Goal: Information Seeking & Learning: Learn about a topic

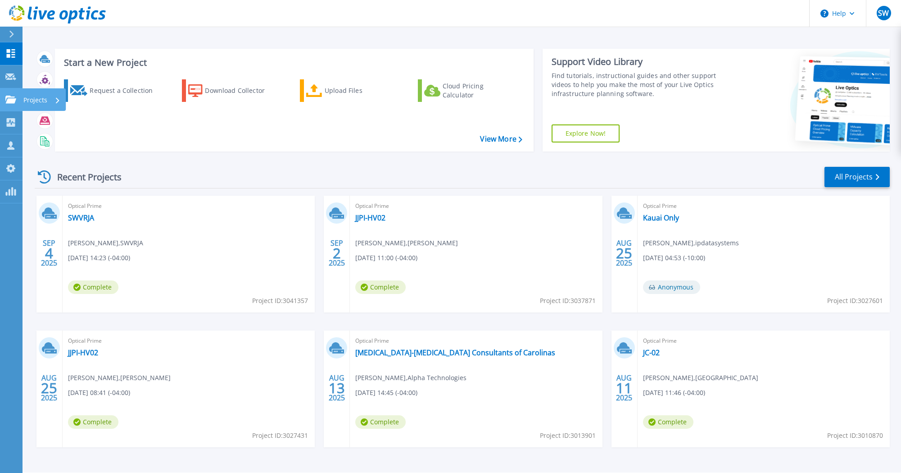
click at [9, 96] on icon at bounding box center [10, 100] width 11 height 8
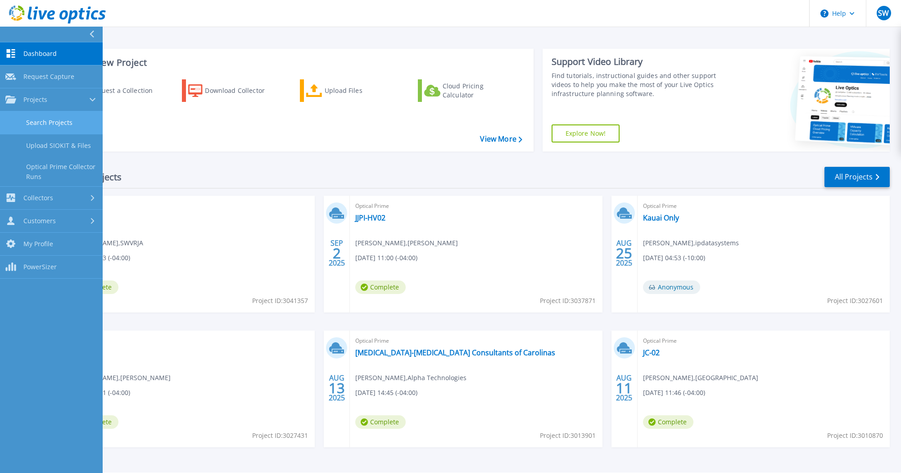
click at [27, 115] on link "Search Projects" at bounding box center [51, 122] width 103 height 23
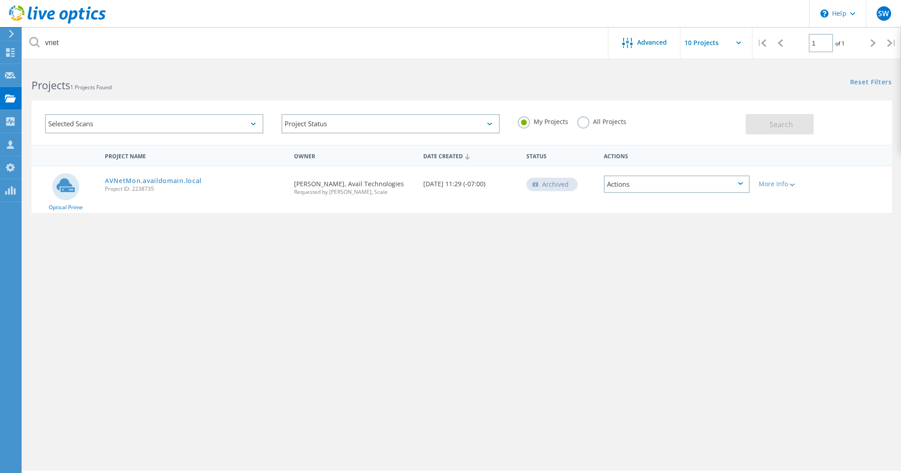
click at [581, 123] on label "All Projects" at bounding box center [602, 120] width 49 height 9
click at [0, 0] on input "All Projects" at bounding box center [0, 0] width 0 height 0
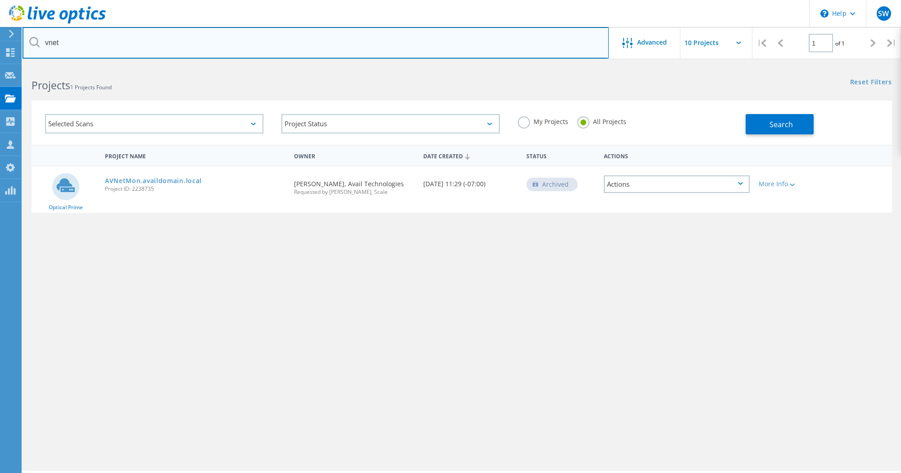
drag, startPoint x: 270, startPoint y: 43, endPoint x: 67, endPoint y: 38, distance: 203.2
click at [67, 38] on input "vnet" at bounding box center [316, 43] width 587 height 32
type input "v"
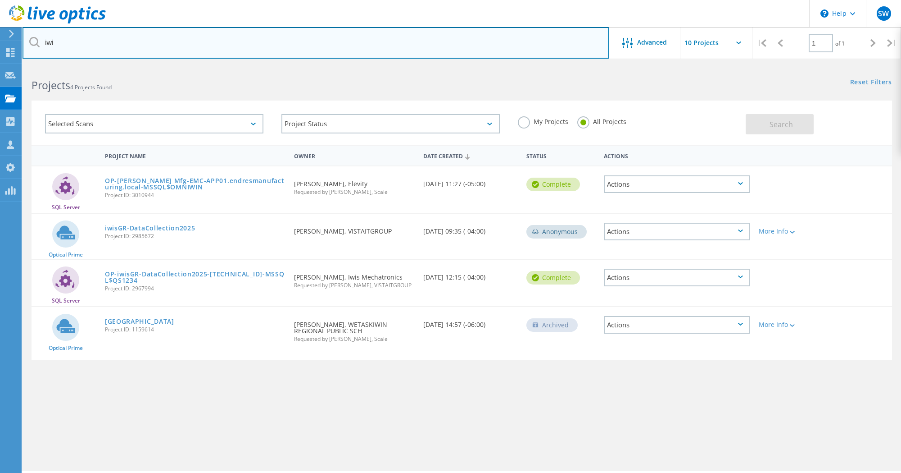
drag, startPoint x: 92, startPoint y: 44, endPoint x: -6, endPoint y: 42, distance: 98.7
click at [23, 42] on input "iwi" at bounding box center [316, 43] width 587 height 32
type input "weston"
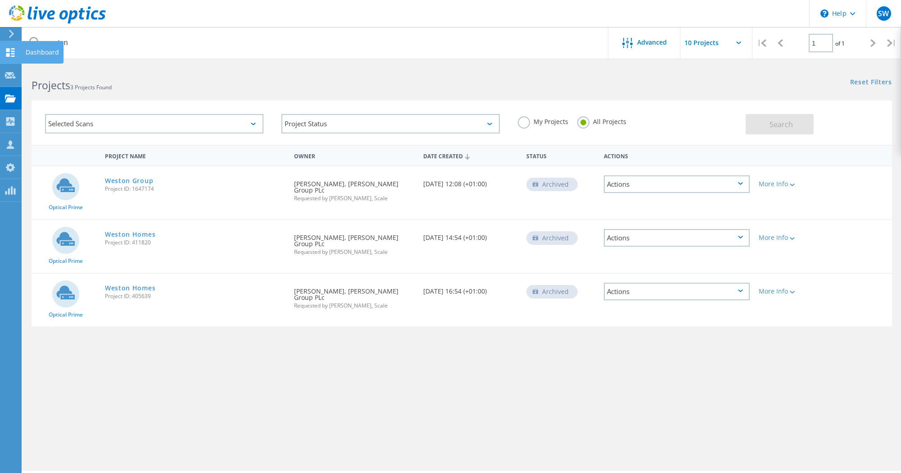
click at [8, 58] on div at bounding box center [10, 54] width 11 height 10
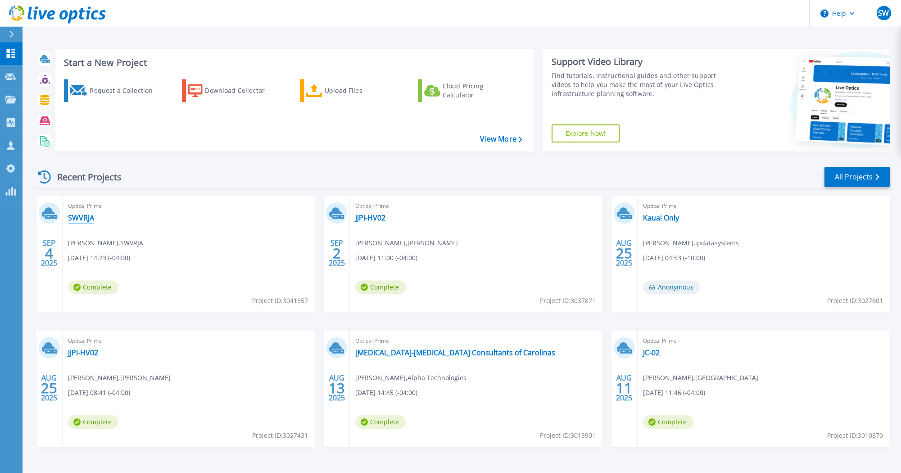
click at [76, 218] on link "SWVRJA" at bounding box center [81, 217] width 26 height 9
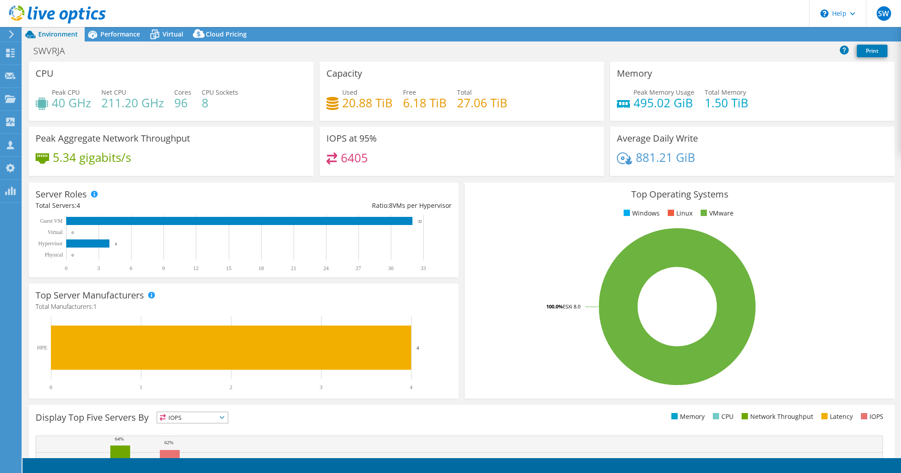
select select "USD"
click at [738, 36] on link "Reports" at bounding box center [749, 34] width 43 height 14
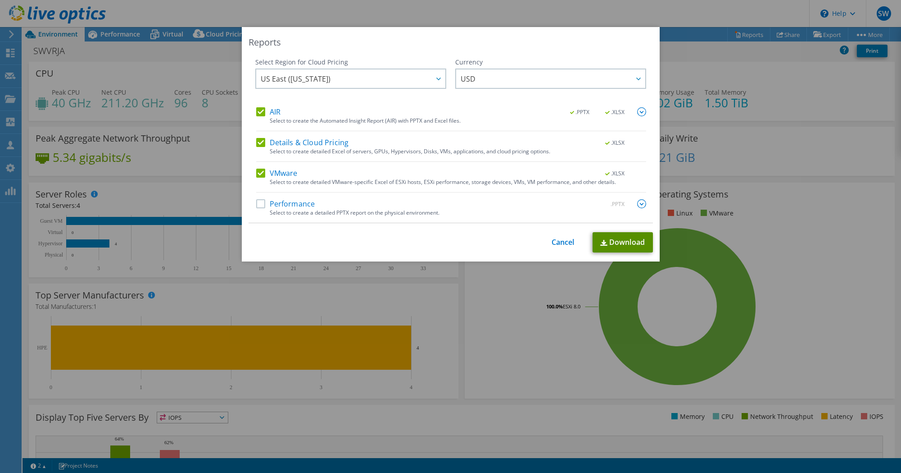
click at [605, 239] on link "Download" at bounding box center [623, 242] width 60 height 20
click at [563, 241] on link "Cancel" at bounding box center [563, 242] width 23 height 9
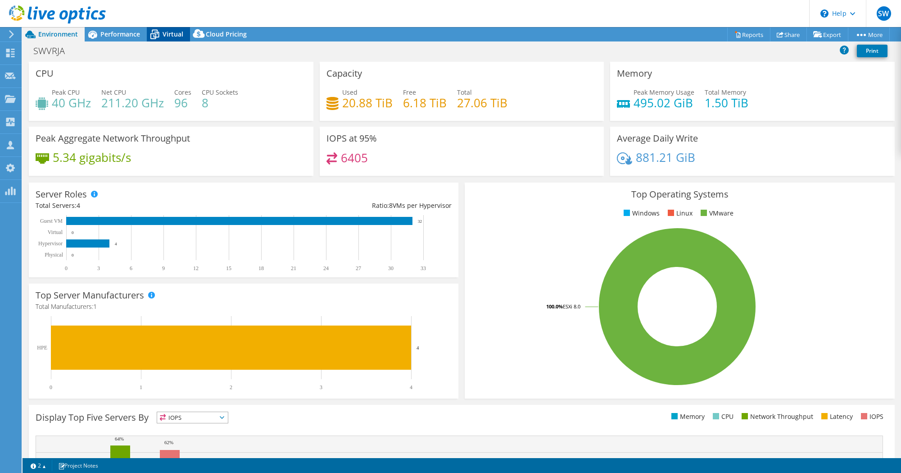
click at [158, 36] on icon at bounding box center [154, 35] width 9 height 7
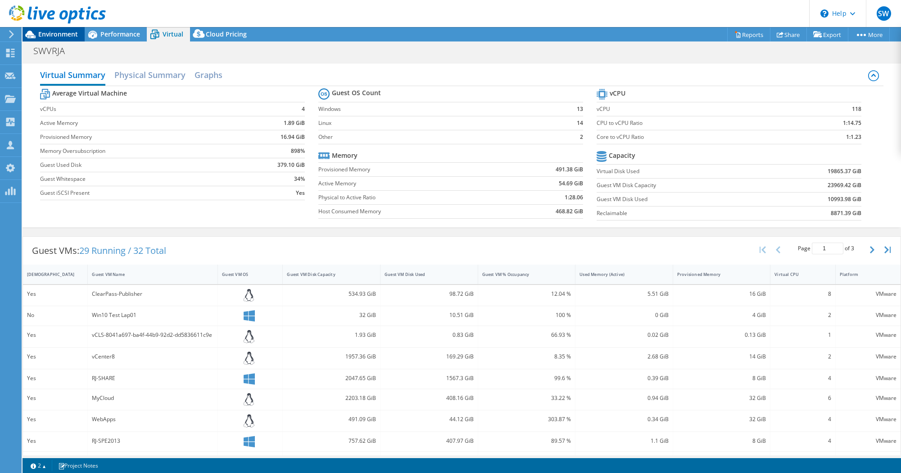
click at [72, 35] on span "Environment" at bounding box center [58, 34] width 40 height 9
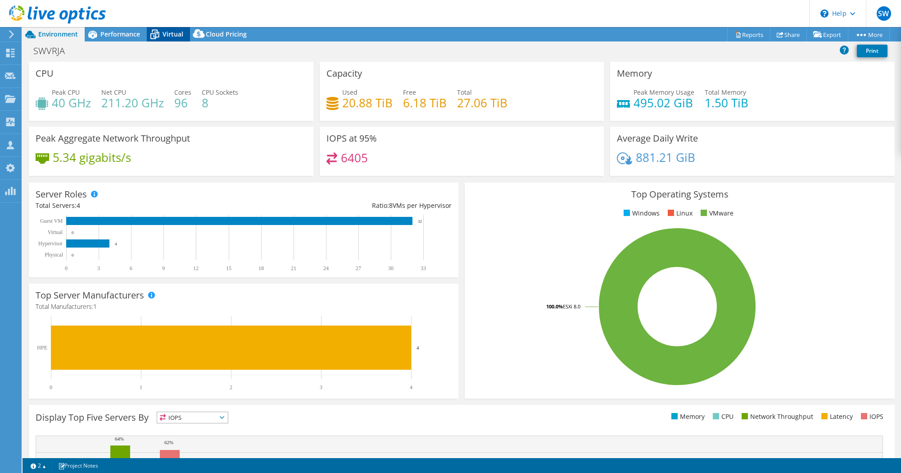
click at [155, 32] on icon at bounding box center [154, 35] width 9 height 7
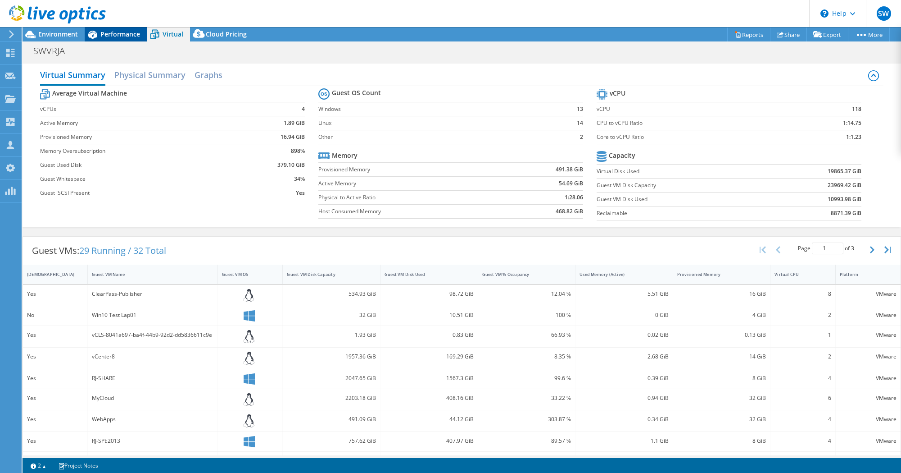
click at [102, 33] on span "Performance" at bounding box center [120, 34] width 40 height 9
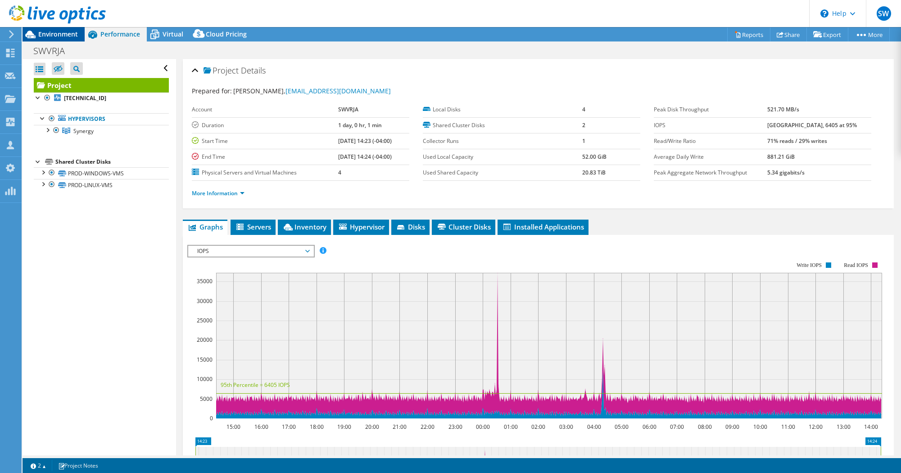
click at [46, 34] on span "Environment" at bounding box center [58, 34] width 40 height 9
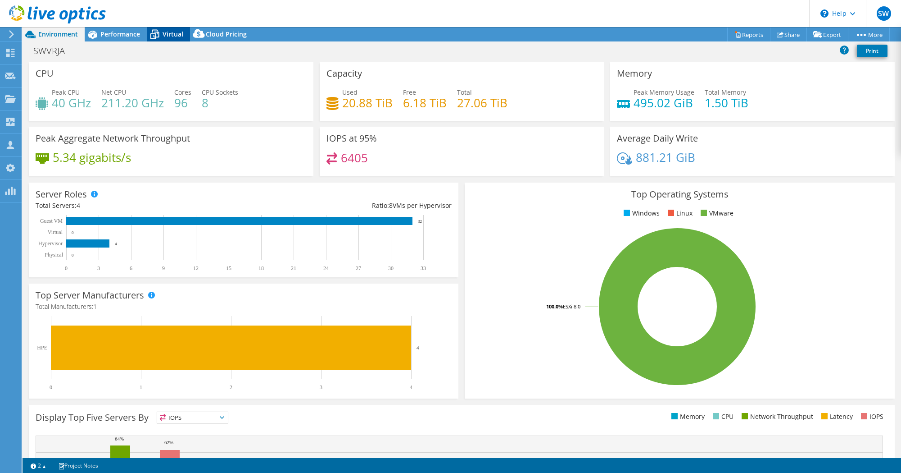
click at [171, 33] on span "Virtual" at bounding box center [173, 34] width 21 height 9
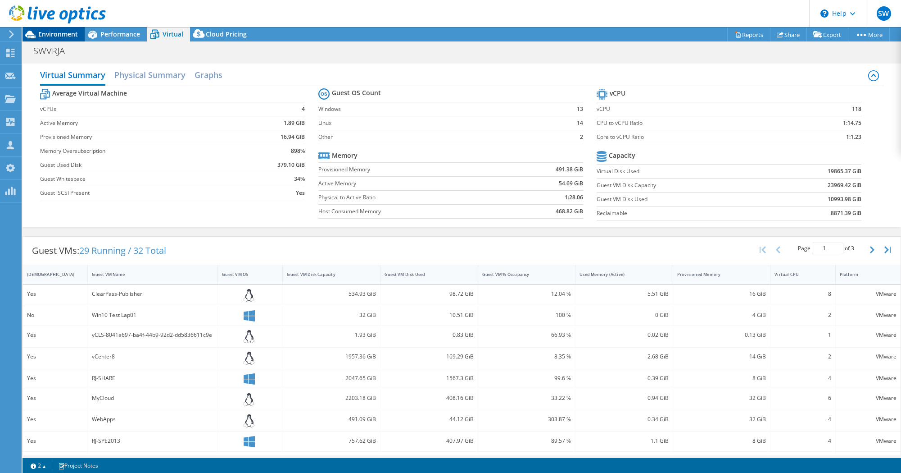
click at [58, 33] on span "Environment" at bounding box center [58, 34] width 40 height 9
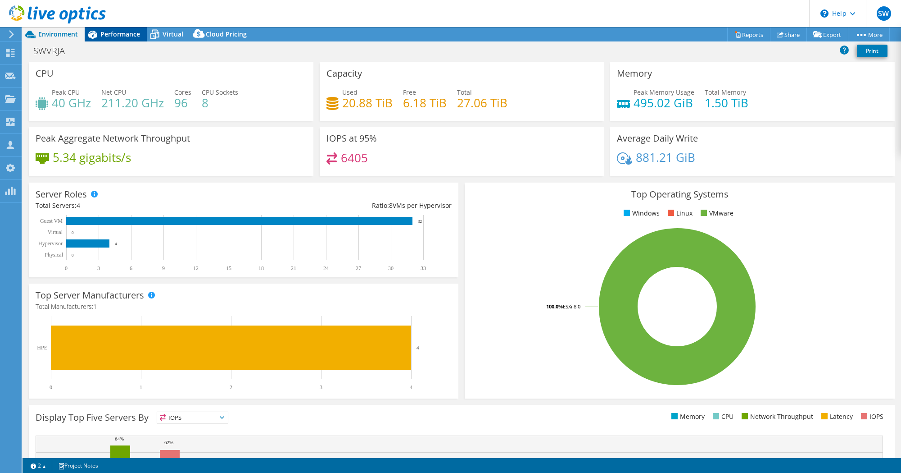
click at [108, 30] on span "Performance" at bounding box center [120, 34] width 40 height 9
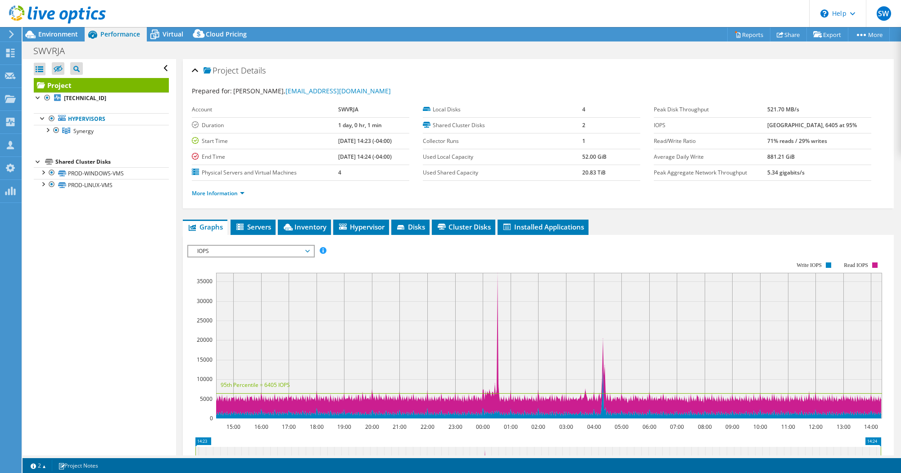
click at [237, 247] on span "IOPS" at bounding box center [251, 251] width 116 height 11
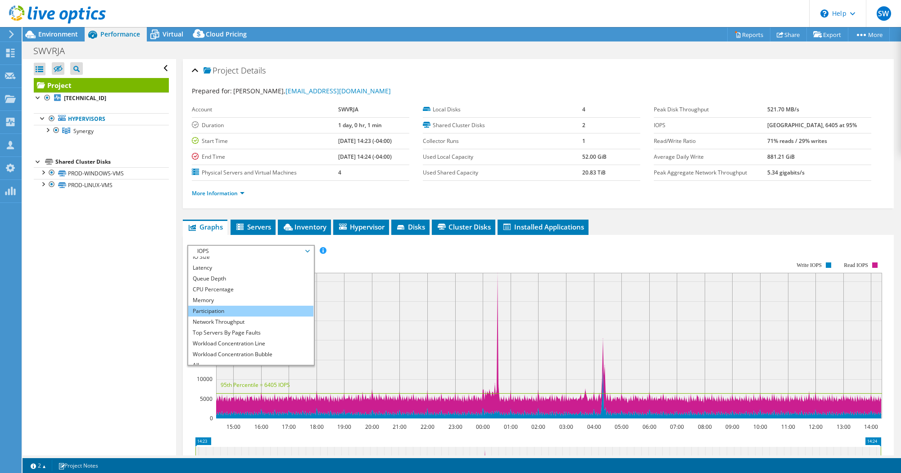
scroll to position [32, 0]
click at [237, 334] on li "Workload Concentration Line" at bounding box center [250, 337] width 125 height 11
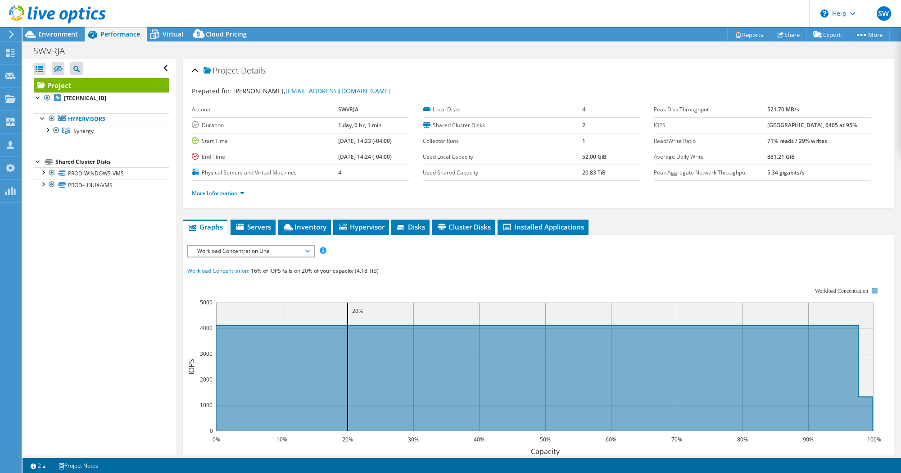
click at [363, 256] on div "IOPS Disk Throughput IO Size Latency Queue Depth CPU Percentage Memory Page Fau…" at bounding box center [538, 251] width 702 height 12
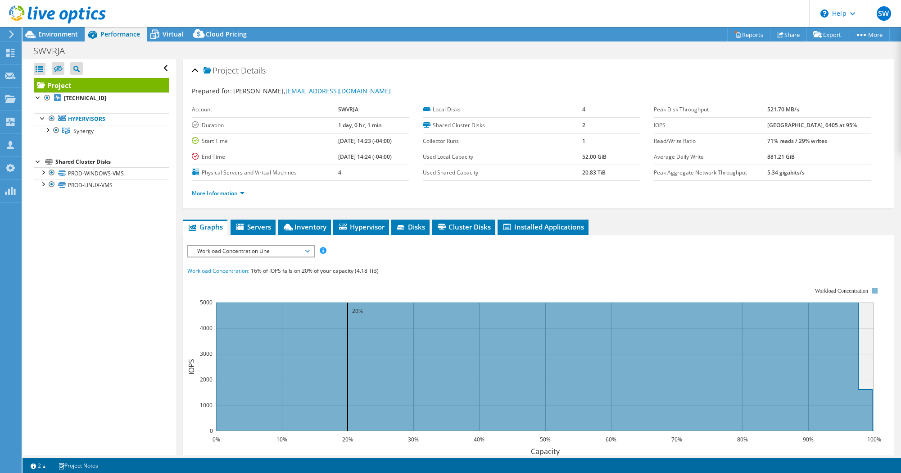
click at [293, 246] on span "Workload Concentration Line" at bounding box center [251, 251] width 116 height 11
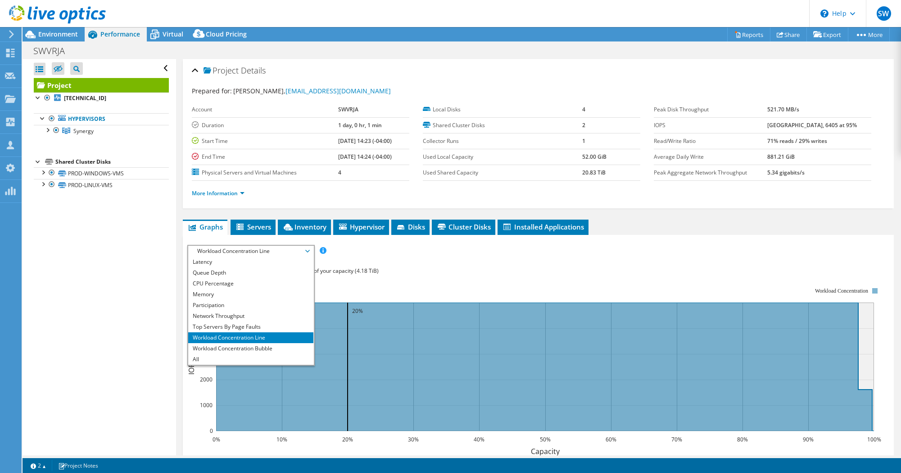
scroll to position [0, 0]
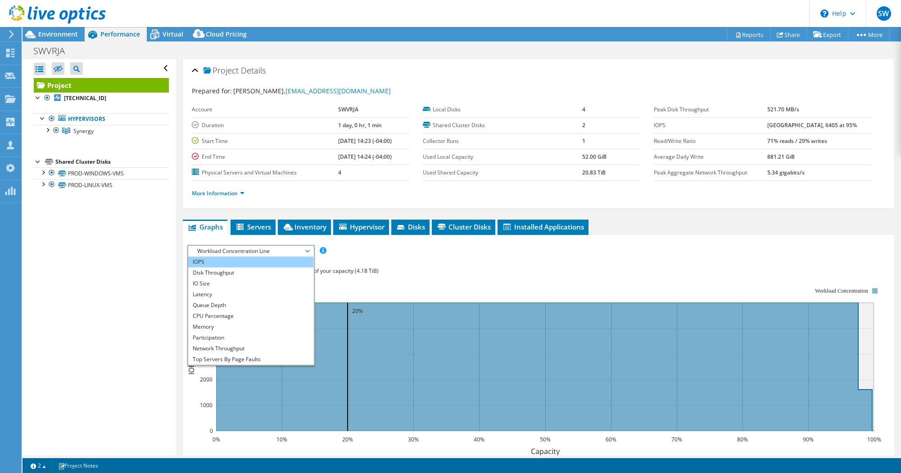
click at [257, 259] on li "IOPS" at bounding box center [250, 261] width 125 height 11
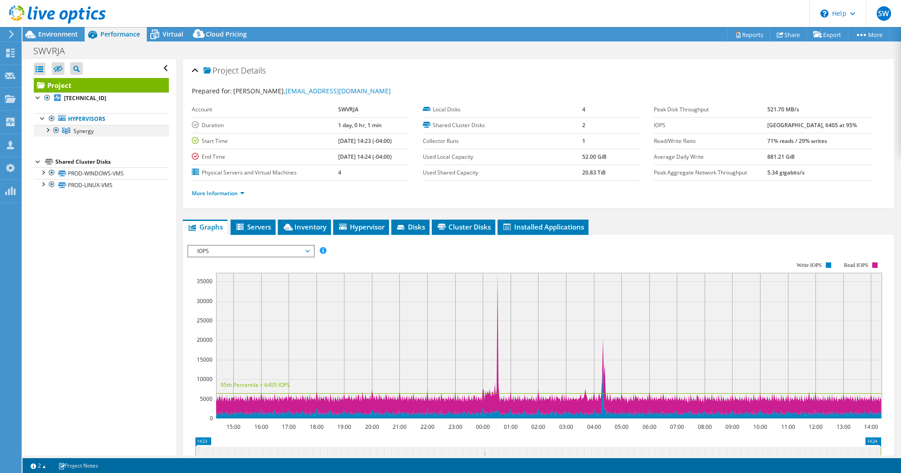
click at [49, 130] on div at bounding box center [47, 129] width 9 height 9
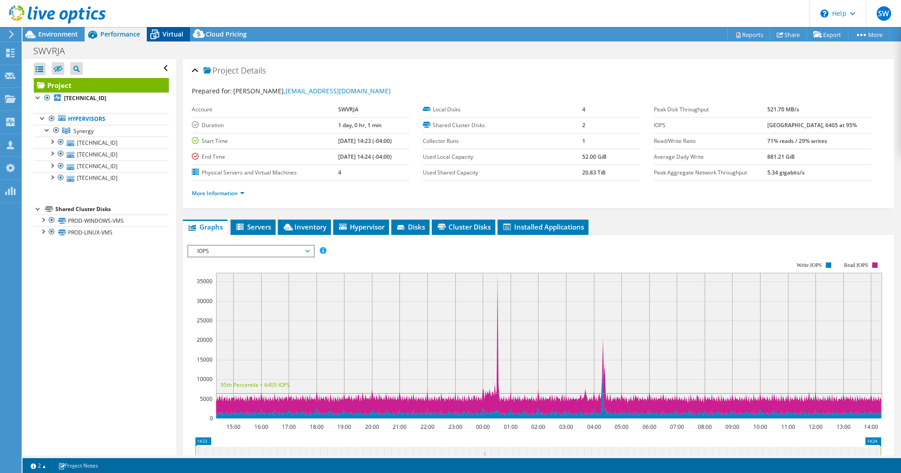
click at [172, 35] on span "Virtual" at bounding box center [173, 34] width 21 height 9
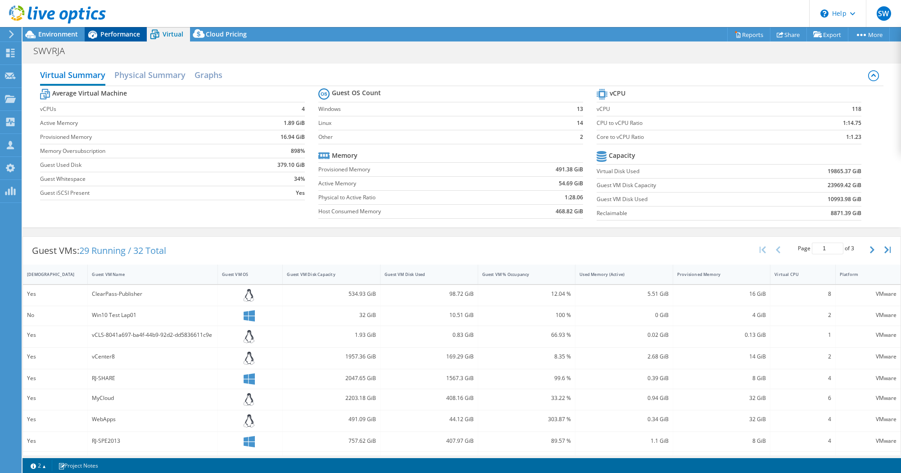
click at [113, 34] on span "Performance" at bounding box center [120, 34] width 40 height 9
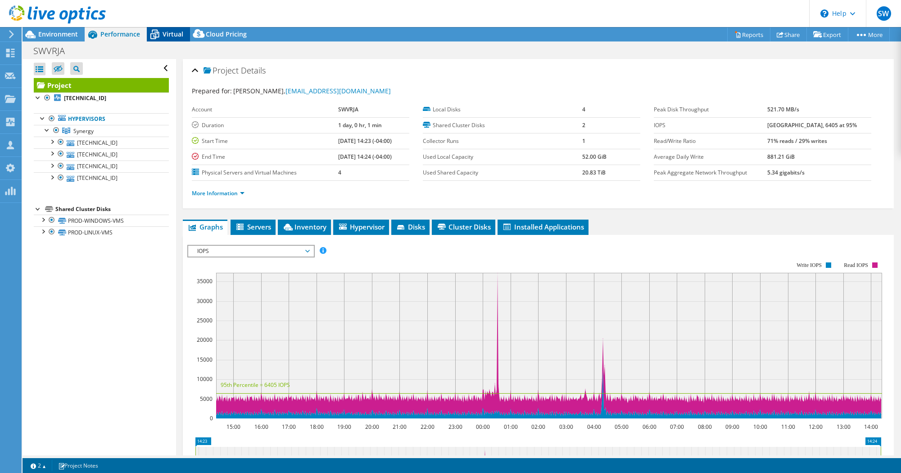
click at [170, 39] on div "Virtual" at bounding box center [168, 34] width 43 height 14
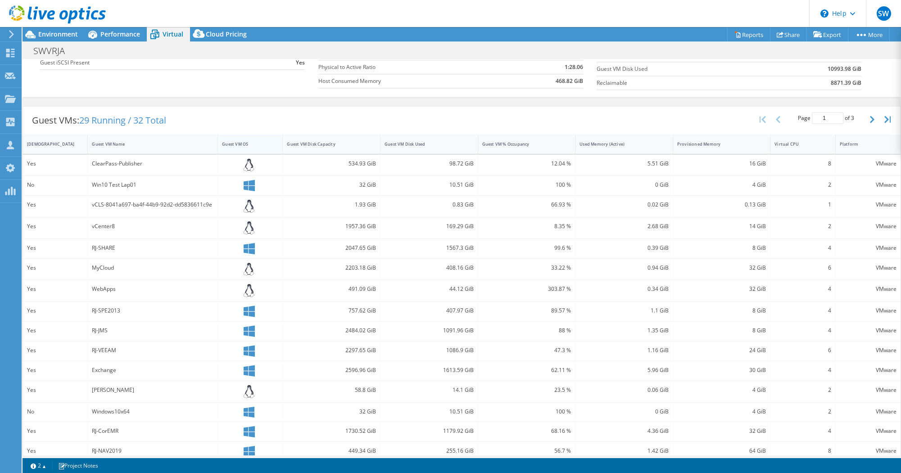
scroll to position [141, 0]
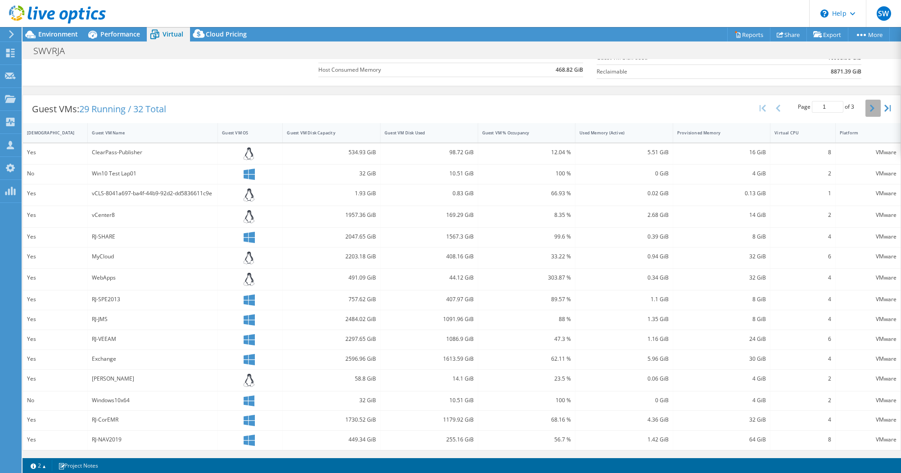
click at [869, 109] on button "button" at bounding box center [873, 108] width 15 height 17
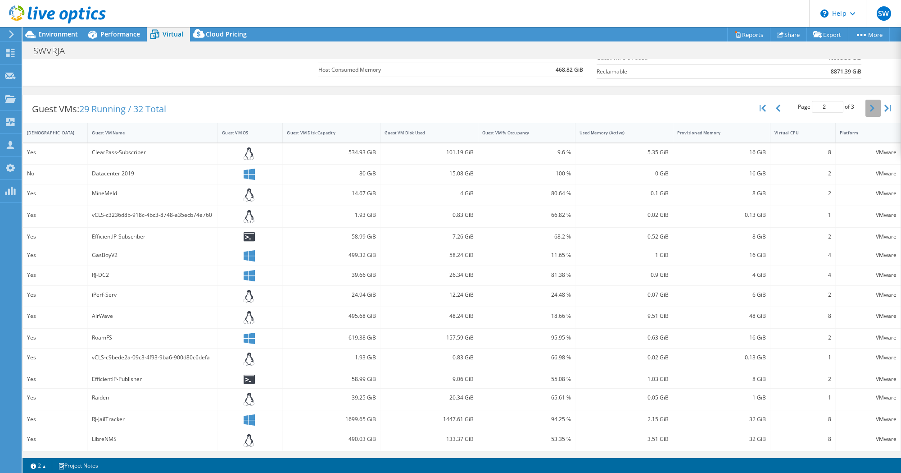
click at [869, 109] on button "button" at bounding box center [873, 108] width 15 height 17
type input "3"
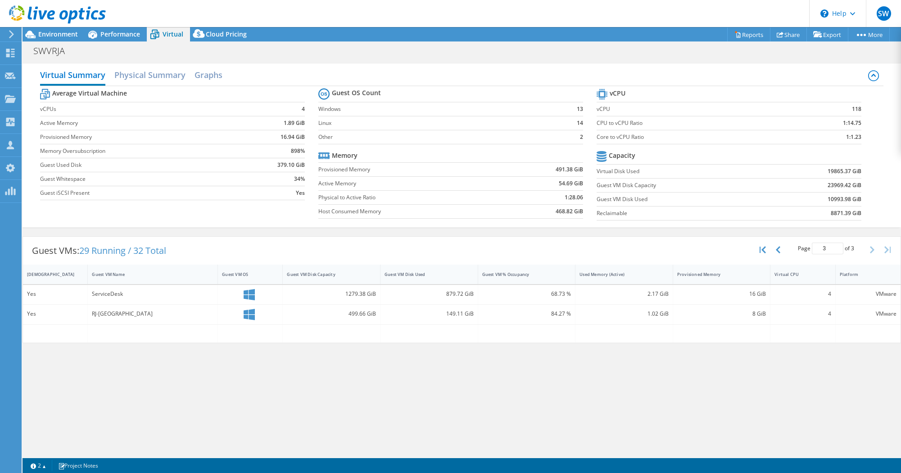
scroll to position [0, 0]
click at [118, 29] on div "Performance" at bounding box center [116, 34] width 62 height 14
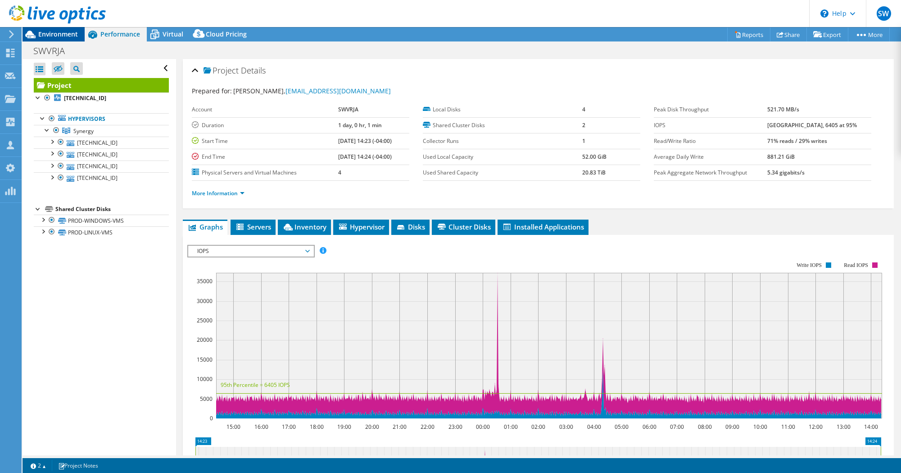
click at [73, 35] on span "Environment" at bounding box center [58, 34] width 40 height 9
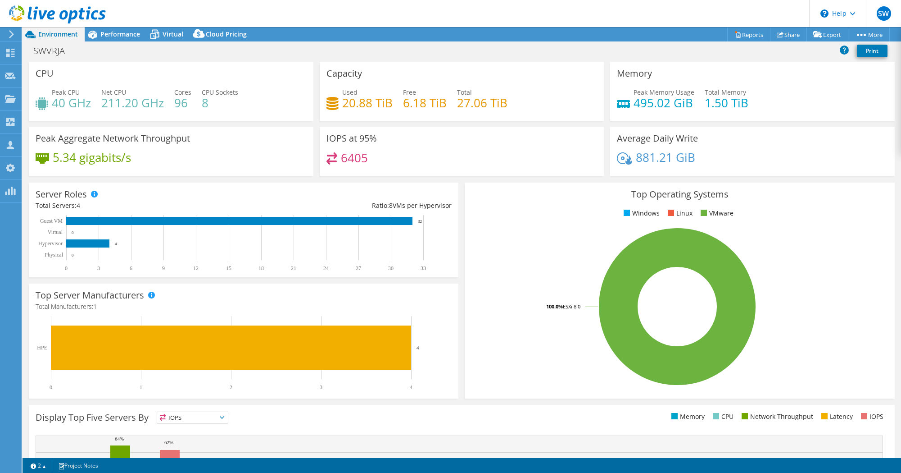
click at [118, 32] on span "Performance" at bounding box center [120, 34] width 40 height 9
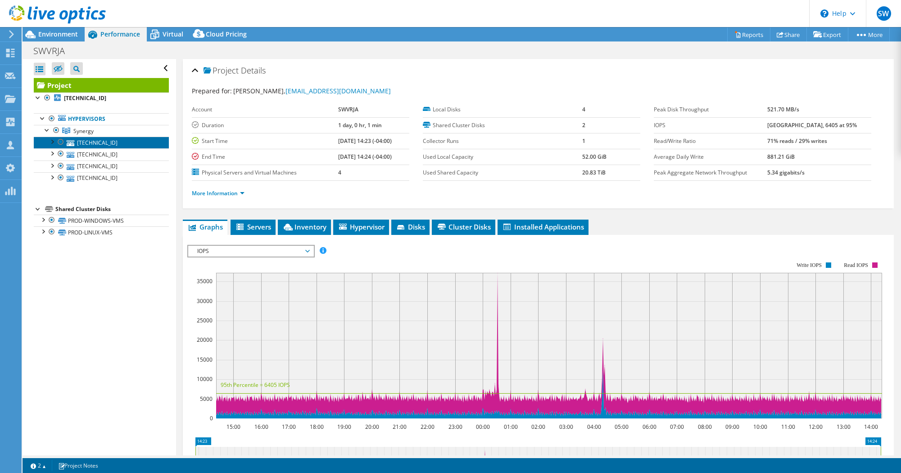
click at [104, 138] on link "[TECHNICAL_ID]" at bounding box center [101, 143] width 135 height 12
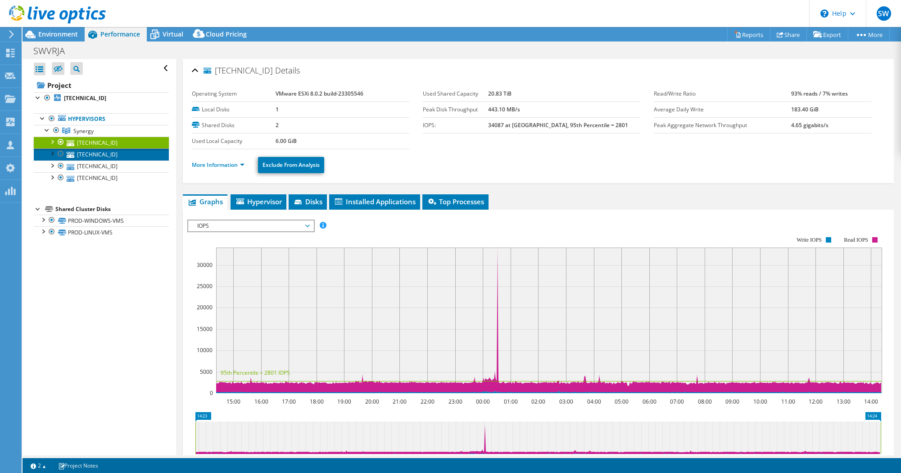
click at [105, 155] on link "[TECHNICAL_ID]" at bounding box center [101, 154] width 135 height 12
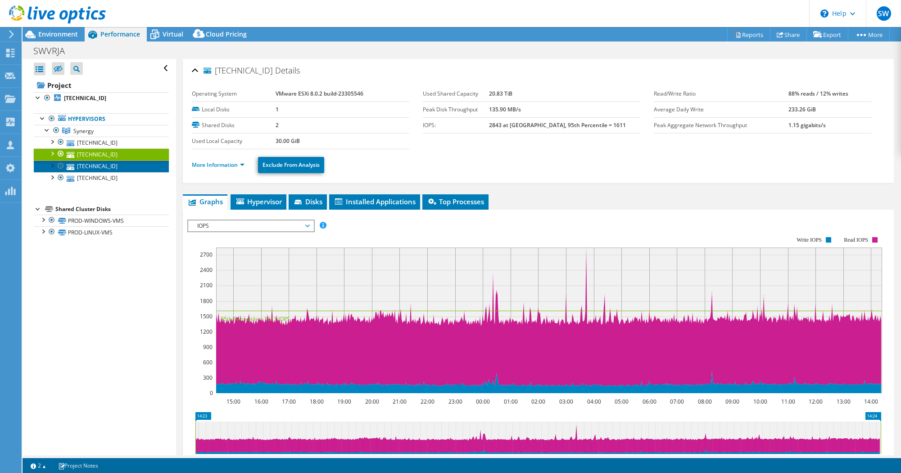
click at [100, 164] on link "[TECHNICAL_ID]" at bounding box center [101, 166] width 135 height 12
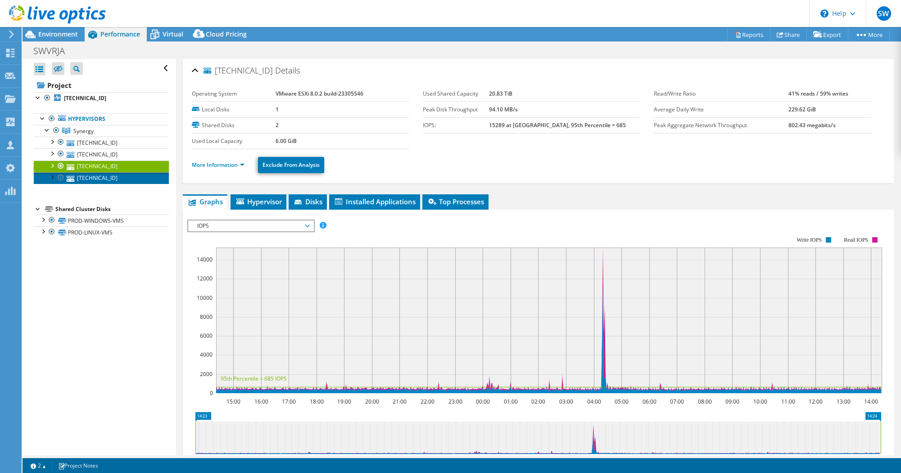
click at [99, 177] on link "[TECHNICAL_ID]" at bounding box center [101, 178] width 135 height 12
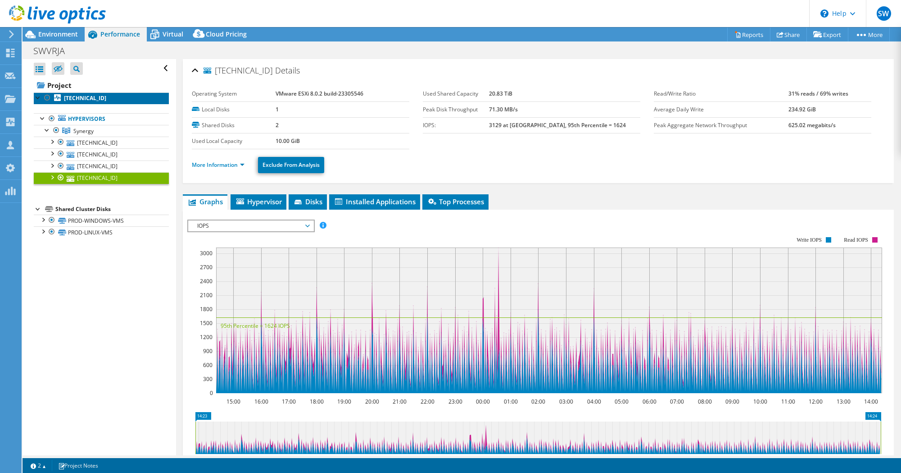
click at [83, 101] on b "[TECHNICAL_ID]" at bounding box center [85, 98] width 42 height 8
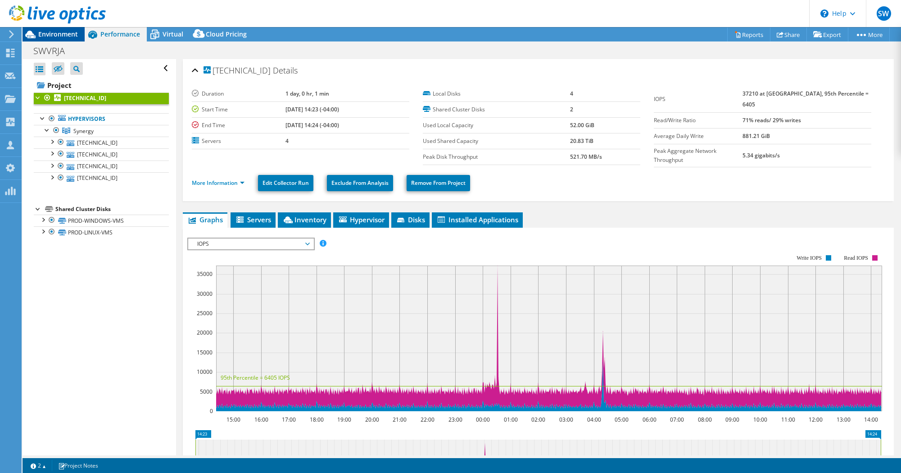
click at [70, 38] on span "Environment" at bounding box center [58, 34] width 40 height 9
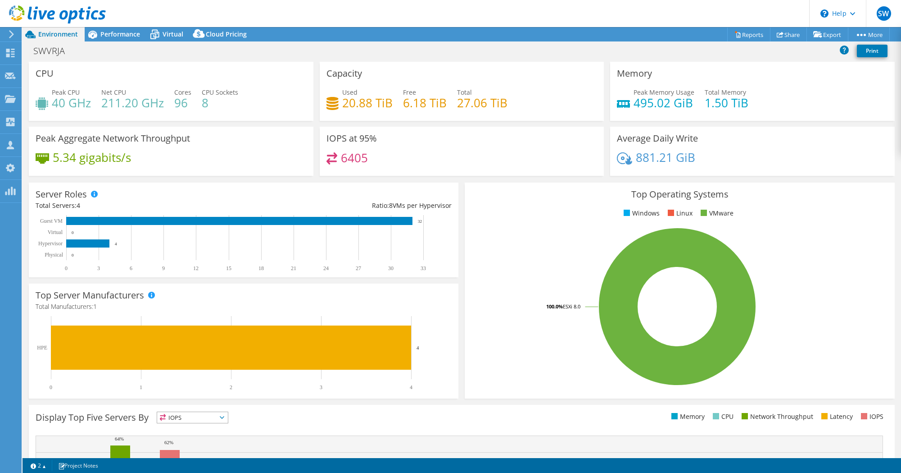
click at [173, 32] on span "Virtual" at bounding box center [173, 34] width 21 height 9
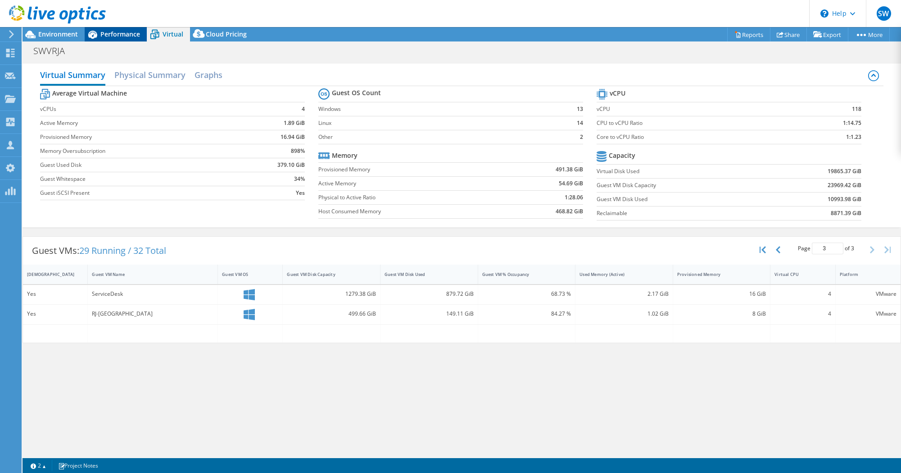
click at [125, 35] on span "Performance" at bounding box center [120, 34] width 40 height 9
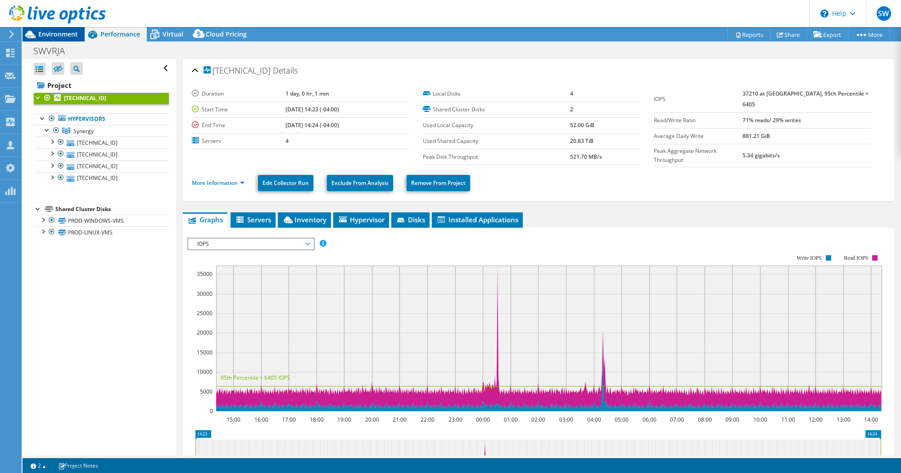
click at [48, 38] on span "Environment" at bounding box center [58, 34] width 40 height 9
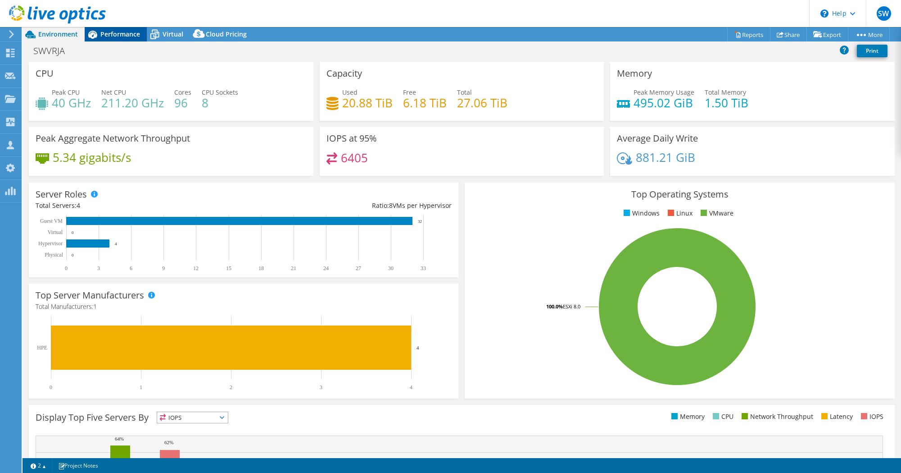
click at [126, 32] on span "Performance" at bounding box center [120, 34] width 40 height 9
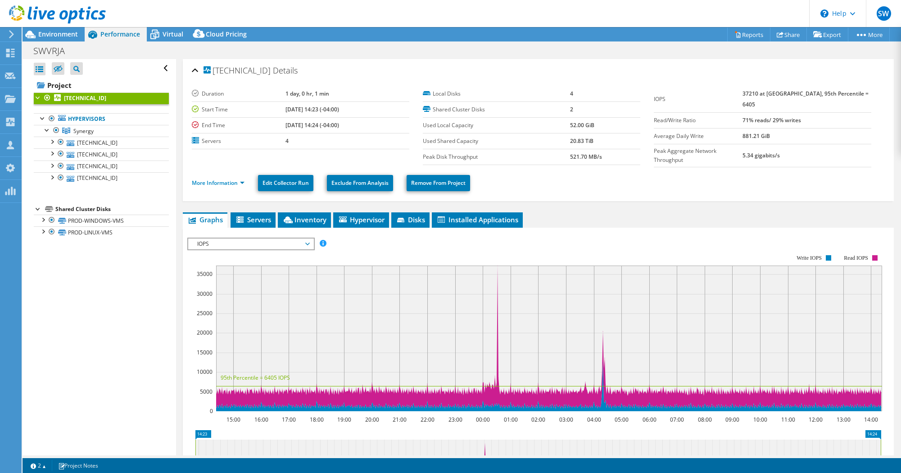
click at [267, 245] on span "IOPS" at bounding box center [251, 243] width 116 height 11
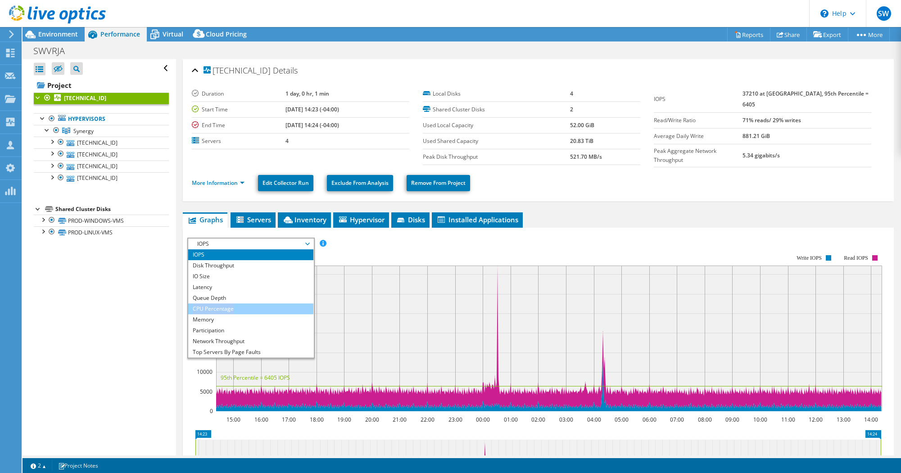
click at [250, 302] on ul "IOPS Disk Throughput IO Size Latency Queue Depth CPU Percentage Memory Page Fau…" at bounding box center [250, 303] width 125 height 108
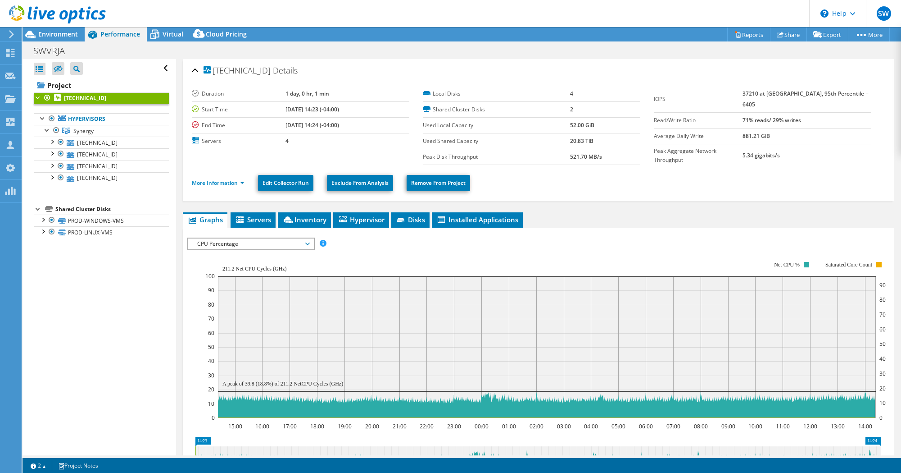
click at [408, 249] on div at bounding box center [538, 394] width 702 height 314
click at [59, 36] on span "Environment" at bounding box center [58, 34] width 40 height 9
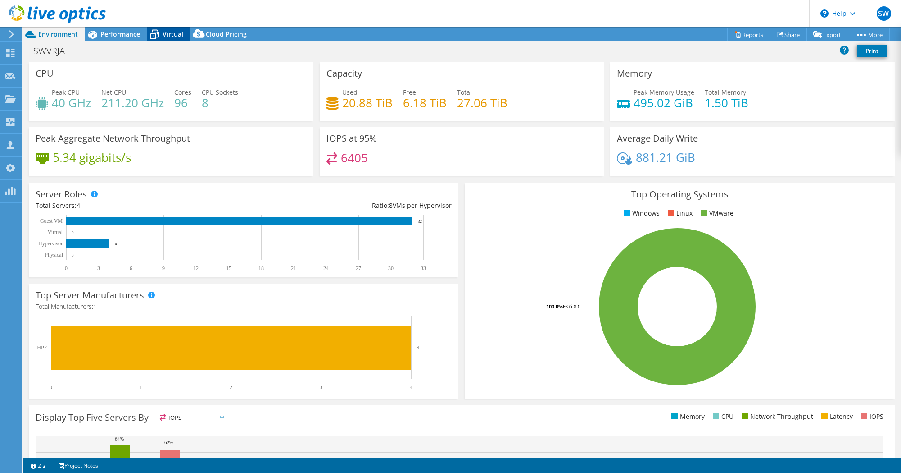
click at [177, 33] on span "Virtual" at bounding box center [173, 34] width 21 height 9
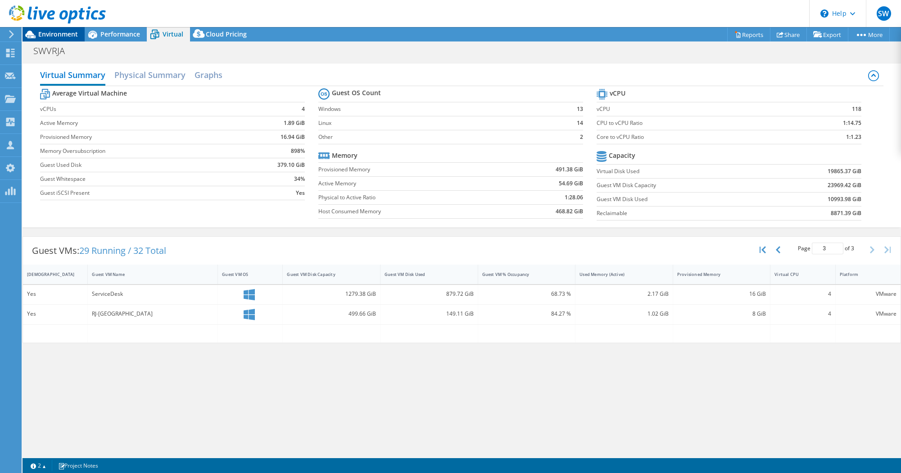
click at [54, 32] on span "Environment" at bounding box center [58, 34] width 40 height 9
